Goal: Use online tool/utility: Use online tool/utility

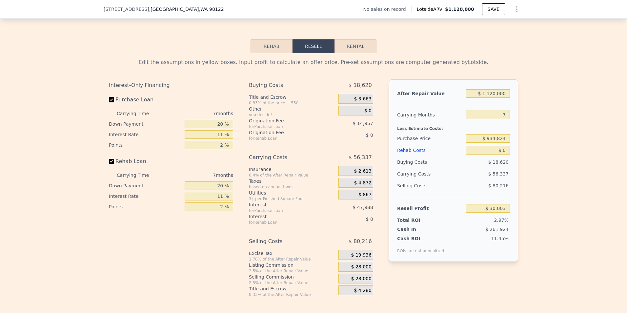
scroll to position [949, 0]
drag, startPoint x: 489, startPoint y: 146, endPoint x: 580, endPoint y: 159, distance: 92.4
click at [580, 159] on div "Edit the assumptions in yellow boxes. Input profit to calculate an offer price.…" at bounding box center [313, 175] width 626 height 244
type input "$ 9"
type input "$ 585,000"
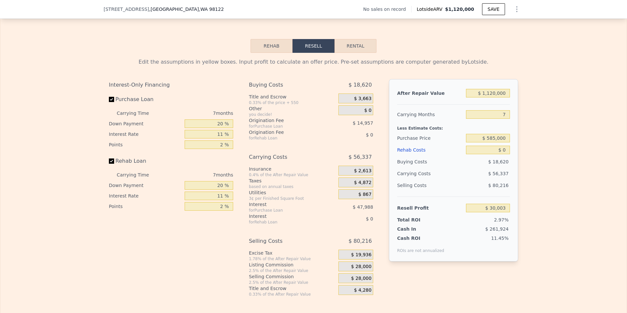
click at [575, 145] on div "Edit the assumptions in yellow boxes. Input profit to calculate an offer price.…" at bounding box center [313, 175] width 626 height 244
type input "$ 404,544"
click at [504, 119] on input "7" at bounding box center [488, 114] width 44 height 9
type input "6"
type input "$ 410,027"
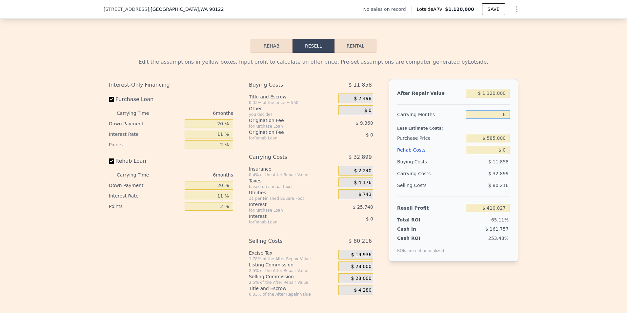
type input "6"
click at [219, 128] on input "20 %" at bounding box center [209, 123] width 49 height 9
type input "0 %"
type input "$ 401,249"
type input "10 %"
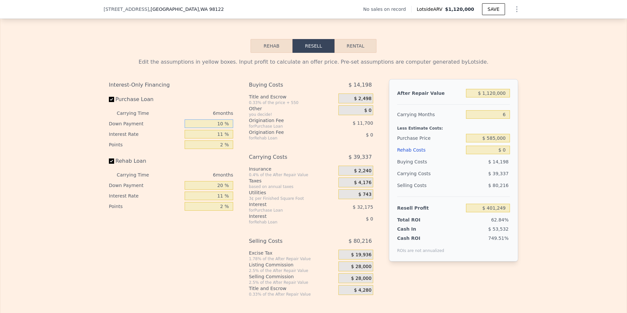
type input "$ 405,641"
type input "10 %"
click at [222, 149] on input "2 %" at bounding box center [209, 144] width 49 height 9
type input "1 %"
type input "$ 410,906"
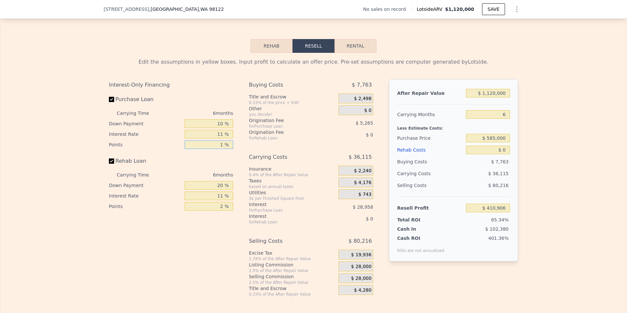
type input "1 %"
click at [501, 154] on input "$ 0" at bounding box center [488, 150] width 44 height 9
drag, startPoint x: 501, startPoint y: 158, endPoint x: 521, endPoint y: 162, distance: 20.4
click at [521, 162] on div "Edit the assumptions in yellow boxes. Input profit to calculate an offer price.…" at bounding box center [313, 175] width 626 height 244
type input "$ 2"
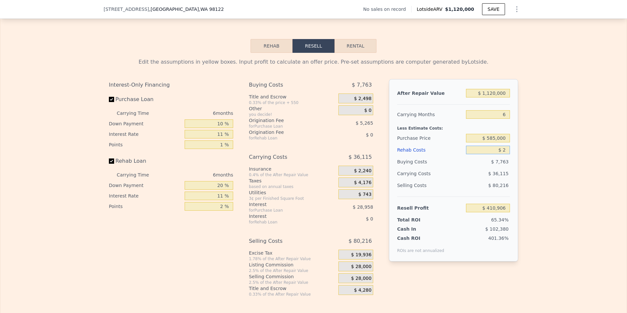
type input "$ 410,904"
type input "$ 27"
type input "$ 410,879"
type input "$ 275"
type input "$ 410,615"
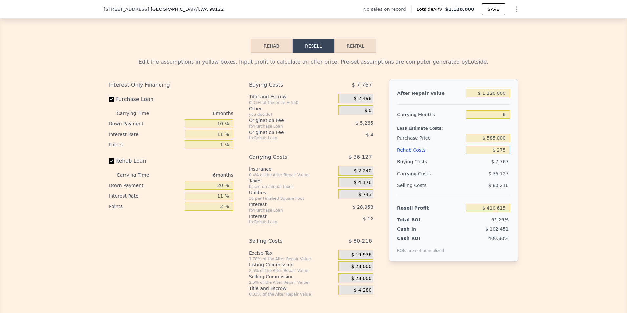
type input "$ 2,750"
type input "$ 407,992"
type input "$ 27,500"
type input "$ 381,754"
type input "$ 275,000"
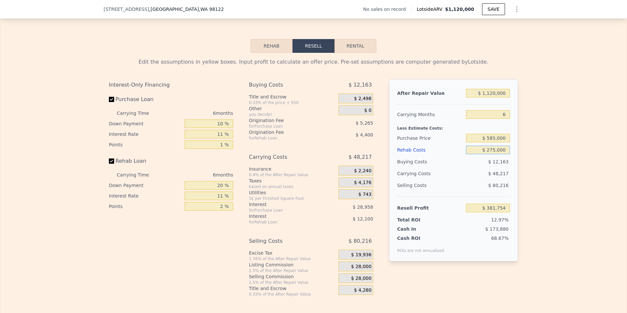
type input "$ 119,404"
type input "$ 275,000"
click at [521, 162] on div "Edit the assumptions in yellow boxes. Input profit to calculate an offer price.…" at bounding box center [313, 175] width 626 height 244
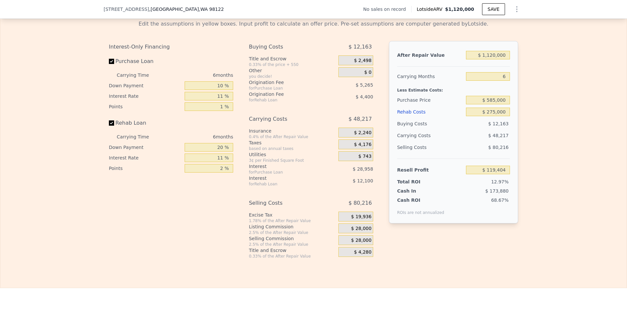
scroll to position [981, 0]
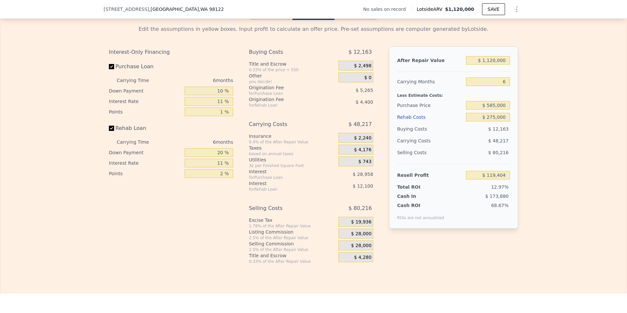
type input "7"
type input "$ 0"
type input "$ 30,003"
